Goal: Information Seeking & Learning: Understand process/instructions

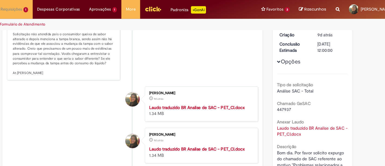
scroll to position [79, 0]
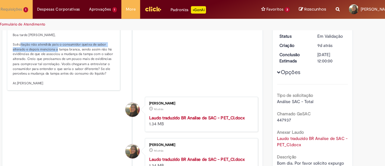
drag, startPoint x: 56, startPoint y: 45, endPoint x: 90, endPoint y: 50, distance: 34.7
click at [90, 50] on p "Solução Proposta: Boa tarde [PERSON_NAME], Solicitação não atendida pois o cons…" at bounding box center [93, 48] width 90 height 55
drag, startPoint x: 61, startPoint y: 52, endPoint x: 84, endPoint y: 53, distance: 22.5
click at [84, 53] on p "Solução Proposta: Boa tarde [PERSON_NAME], Solicitação não atendida pois o cons…" at bounding box center [93, 48] width 90 height 55
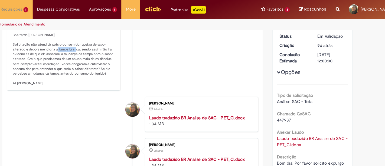
click at [106, 51] on p "Solução Proposta: Boa tarde [PERSON_NAME], Solicitação não atendida pois o cons…" at bounding box center [93, 48] width 90 height 55
click at [107, 52] on p "Solução Proposta: Boa tarde [PERSON_NAME], Solicitação não atendida pois o cons…" at bounding box center [93, 48] width 90 height 55
click at [108, 51] on p "Solução Proposta: Boa tarde [PERSON_NAME], Solicitação não atendida pois o cons…" at bounding box center [93, 48] width 90 height 55
drag, startPoint x: 56, startPoint y: 60, endPoint x: 82, endPoint y: 61, distance: 25.4
click at [82, 61] on p "Solução Proposta: Boa tarde [PERSON_NAME], Solicitação não atendida pois o cons…" at bounding box center [93, 48] width 90 height 55
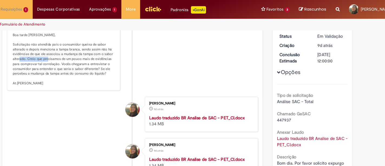
click at [82, 61] on p "Solução Proposta: Boa tarde [PERSON_NAME], Solicitação não atendida pois o cons…" at bounding box center [93, 48] width 90 height 55
click at [85, 65] on p "Solução Proposta: Boa tarde [PERSON_NAME], Solicitação não atendida pois o cons…" at bounding box center [93, 48] width 90 height 55
drag, startPoint x: 59, startPoint y: 60, endPoint x: 102, endPoint y: 60, distance: 43.3
click at [102, 60] on p "Solução Proposta: Boa tarde [PERSON_NAME], Solicitação não atendida pois o cons…" at bounding box center [93, 48] width 90 height 55
click at [103, 60] on p "Solução Proposta: Boa tarde [PERSON_NAME], Solicitação não atendida pois o cons…" at bounding box center [93, 48] width 90 height 55
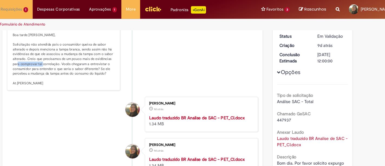
drag, startPoint x: 55, startPoint y: 62, endPoint x: 76, endPoint y: 65, distance: 21.5
click at [76, 65] on p "Solução Proposta: Boa tarde [PERSON_NAME], Solicitação não atendida pois o cons…" at bounding box center [93, 48] width 90 height 55
drag, startPoint x: 88, startPoint y: 65, endPoint x: 114, endPoint y: 62, distance: 26.1
click at [115, 63] on p "Solução Proposta: Boa tarde [PERSON_NAME], Solicitação não atendida pois o cons…" at bounding box center [93, 48] width 90 height 55
click at [112, 64] on p "Solução Proposta: Boa tarde [PERSON_NAME], Solicitação não atendida pois o cons…" at bounding box center [93, 48] width 90 height 55
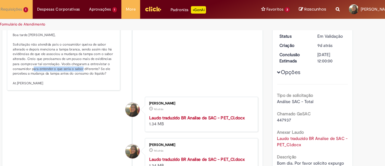
drag, startPoint x: 69, startPoint y: 67, endPoint x: 110, endPoint y: 70, distance: 41.5
click at [110, 70] on p "Solução Proposta: Boa tarde [PERSON_NAME], Solicitação não atendida pois o cons…" at bounding box center [93, 48] width 90 height 55
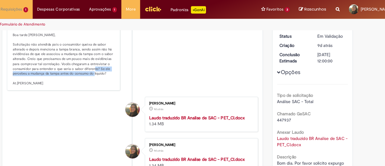
drag, startPoint x: 122, startPoint y: 68, endPoint x: 120, endPoint y: 74, distance: 6.5
click at [120, 74] on p "Solução Proposta: Boa tarde [PERSON_NAME], Solicitação não atendida pois o cons…" at bounding box center [93, 48] width 90 height 55
click at [90, 74] on p "Solução Proposta: Boa tarde [PERSON_NAME], Solicitação não atendida pois o cons…" at bounding box center [93, 48] width 90 height 55
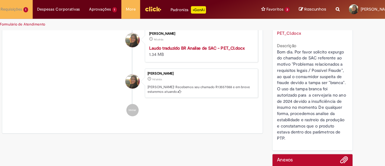
scroll to position [185, 0]
